Goal: Find specific page/section: Find specific page/section

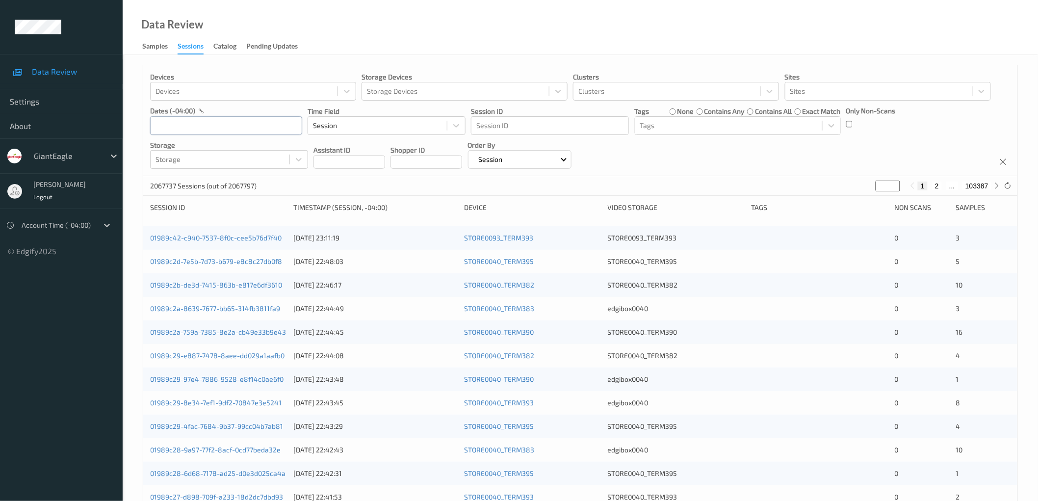
click at [221, 131] on input "text" at bounding box center [226, 125] width 152 height 19
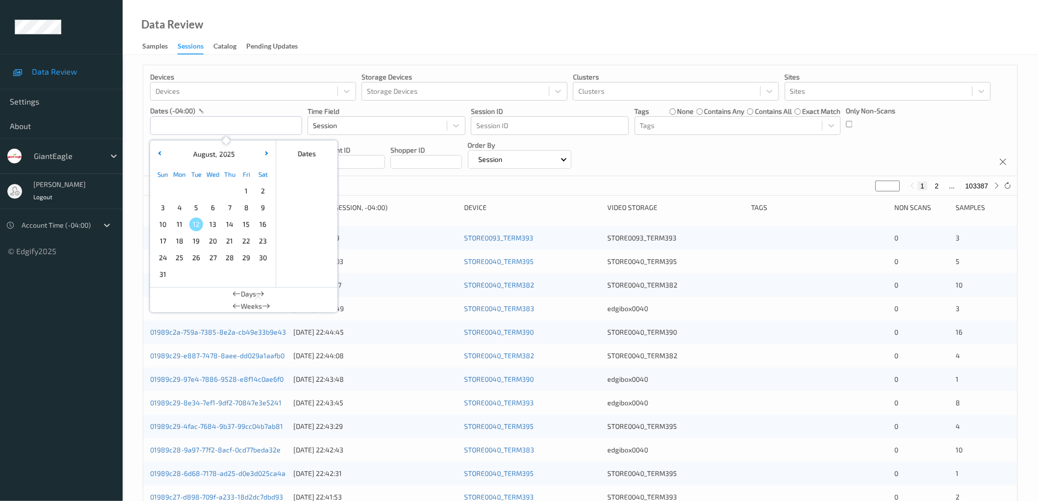
click at [165, 226] on span "10" at bounding box center [163, 224] width 14 height 14
type input "[DATE] 00:00 -> [DATE] 23:59"
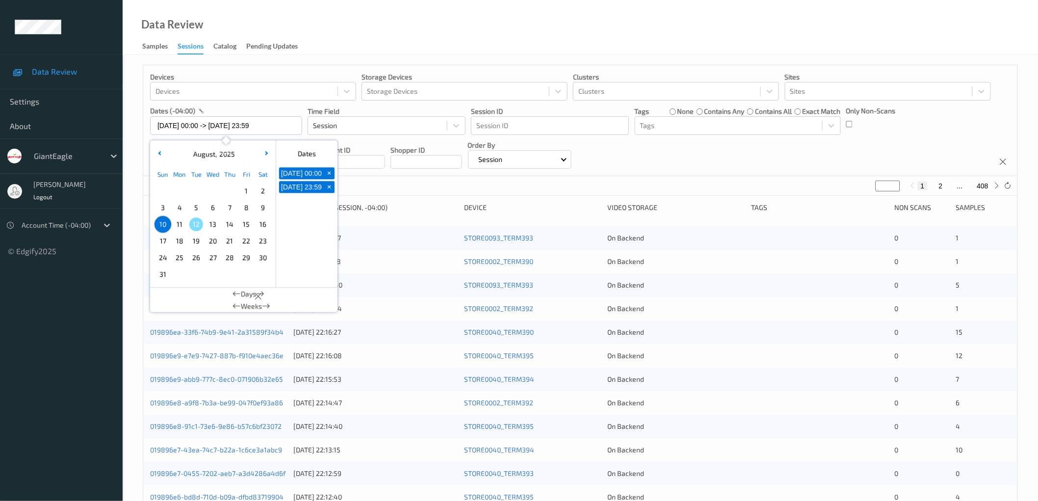
click at [731, 155] on div "Devices Devices Storage Devices Storage Devices Clusters Clusters Sites Sites d…" at bounding box center [580, 120] width 874 height 111
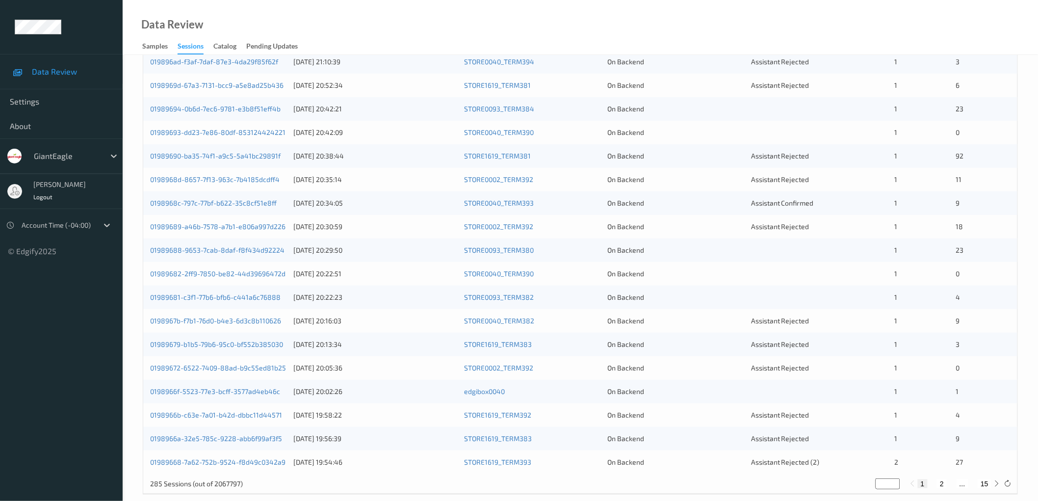
scroll to position [237, 0]
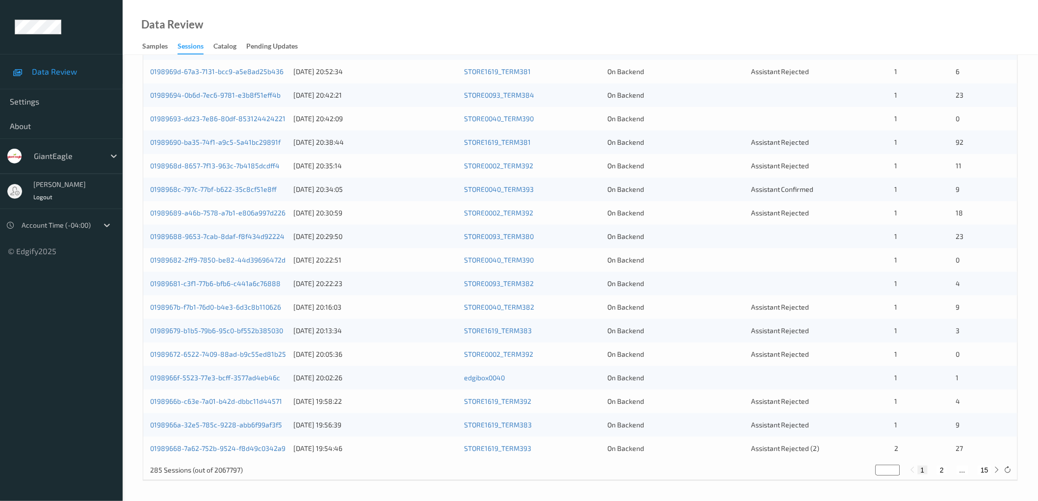
click at [943, 472] on button "2" at bounding box center [942, 469] width 10 height 9
type input "*"
click at [987, 467] on button "15" at bounding box center [985, 469] width 14 height 9
type input "**"
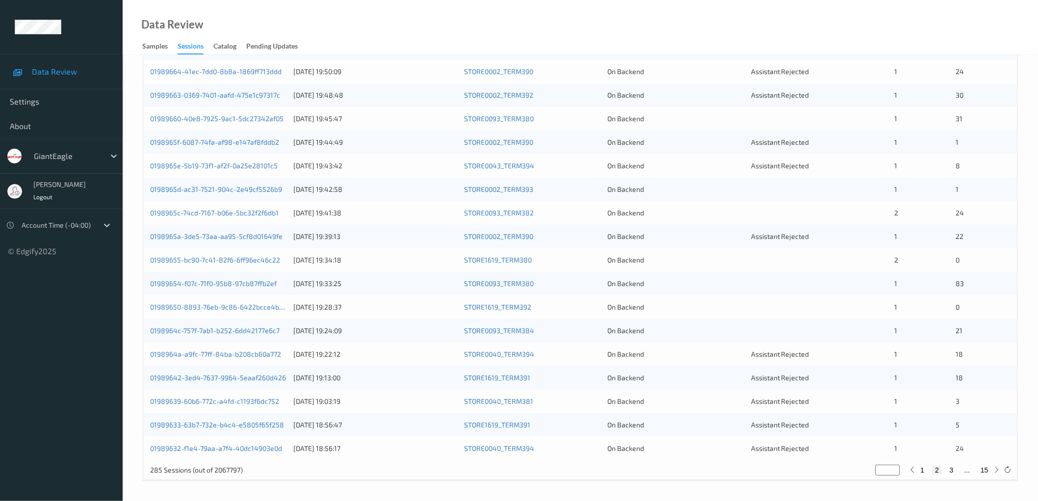
type input "**"
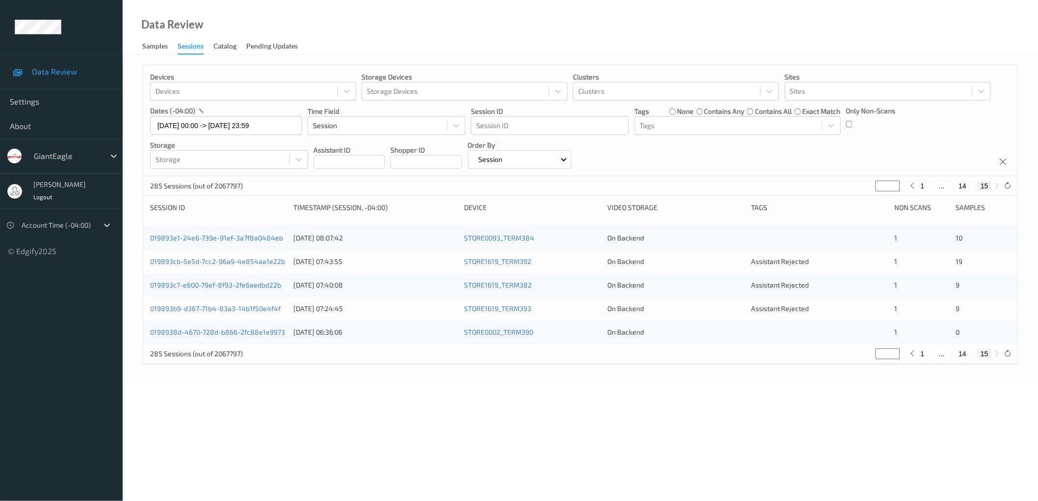
scroll to position [0, 0]
click at [933, 185] on button "1" at bounding box center [931, 185] width 10 height 9
type input "*"
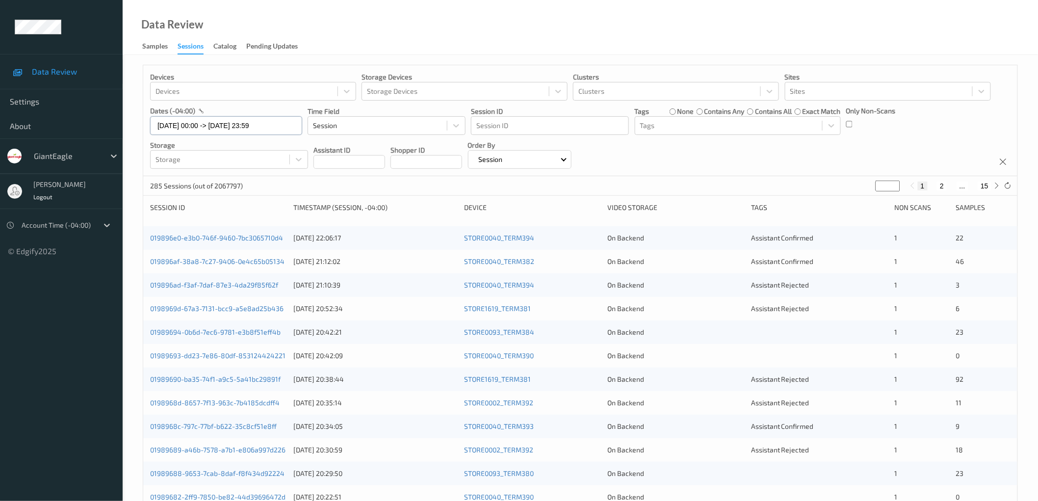
click at [212, 123] on input "[DATE] 00:00 -> [DATE] 23:59" at bounding box center [226, 125] width 152 height 19
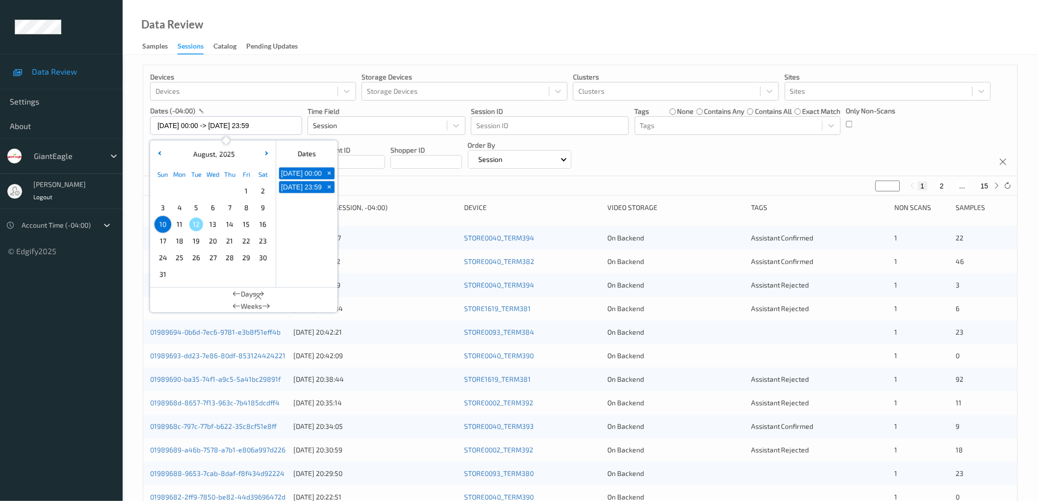
click at [176, 227] on span "11" at bounding box center [180, 224] width 14 height 14
type input "[DATE] 00:00 -> [DATE] 23:59"
click at [776, 150] on div "Devices Devices Storage Devices Storage Devices Clusters Clusters Sites Sites d…" at bounding box center [580, 120] width 874 height 111
